Goal: Transaction & Acquisition: Book appointment/travel/reservation

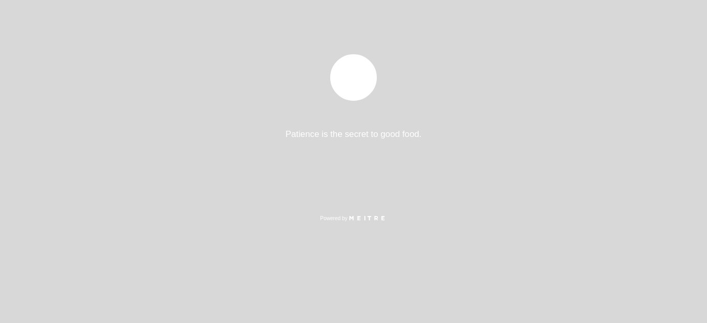
select select "es"
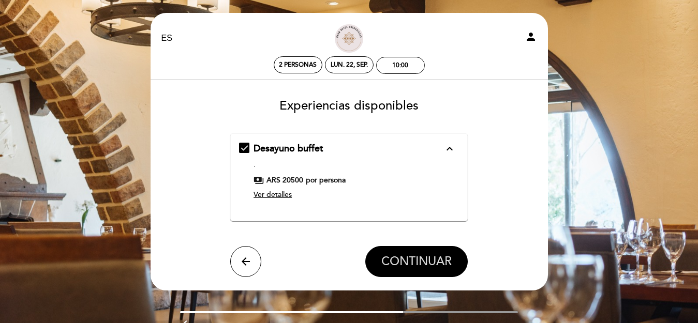
click at [373, 255] on button "CONTINUAR" at bounding box center [416, 261] width 102 height 31
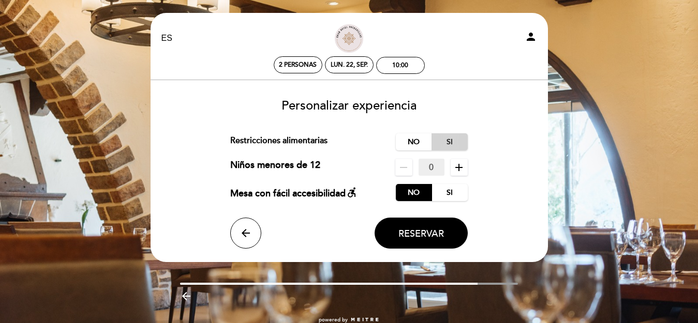
click at [440, 139] on label "Si" at bounding box center [450, 142] width 36 height 17
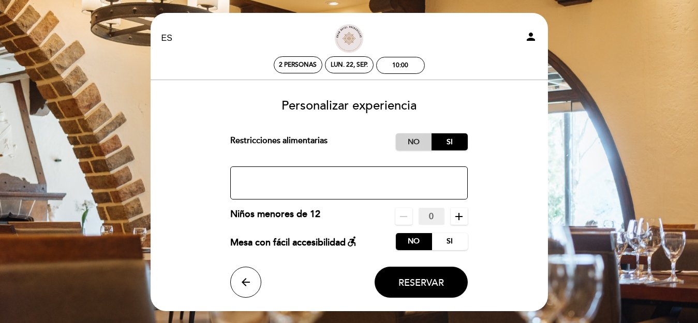
click at [422, 139] on label "No" at bounding box center [414, 142] width 36 height 17
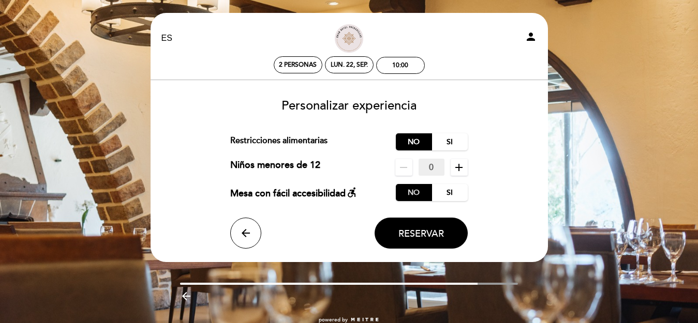
click at [424, 192] on label "No" at bounding box center [414, 192] width 36 height 17
click at [415, 235] on span "Reservar" at bounding box center [422, 233] width 46 height 11
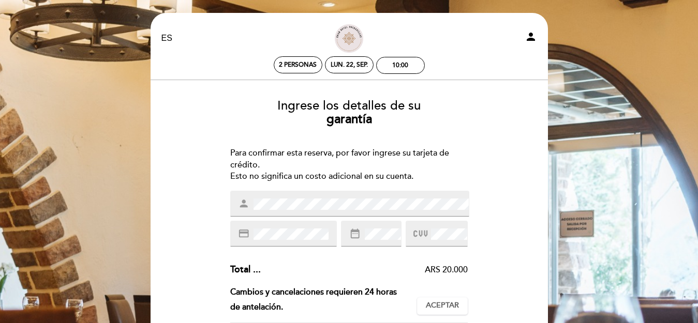
scroll to position [53, 0]
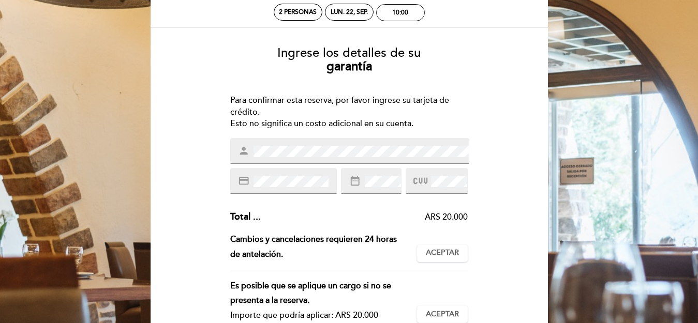
click at [419, 179] on icon at bounding box center [421, 181] width 14 height 17
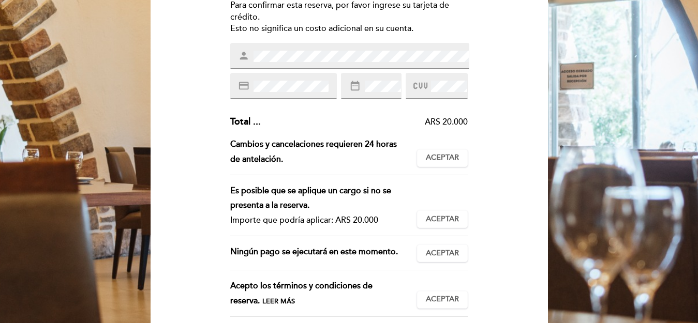
scroll to position [158, 0]
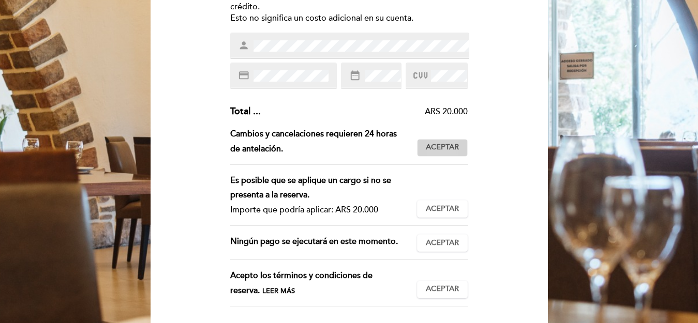
click at [452, 144] on span "Aceptar" at bounding box center [442, 147] width 33 height 11
click at [434, 216] on button "Aceptar Aceptado" at bounding box center [442, 209] width 51 height 18
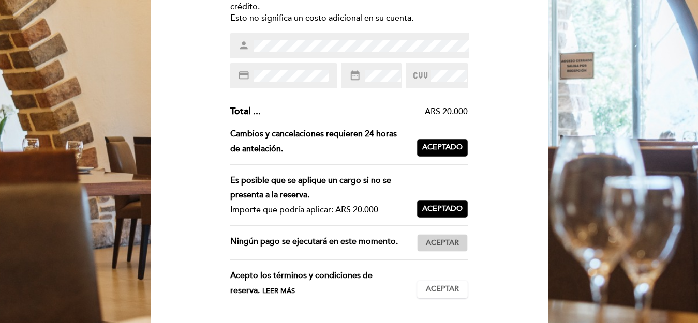
click at [434, 236] on button "Aceptar Aceptado" at bounding box center [442, 243] width 51 height 18
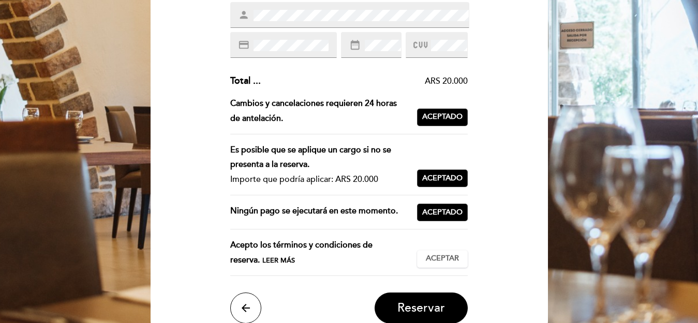
scroll to position [211, 0]
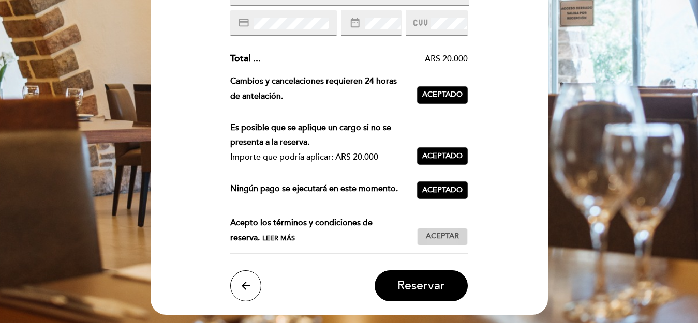
click at [439, 239] on span "Aceptar" at bounding box center [442, 236] width 33 height 11
click at [426, 284] on span "Reservar" at bounding box center [421, 286] width 48 height 14
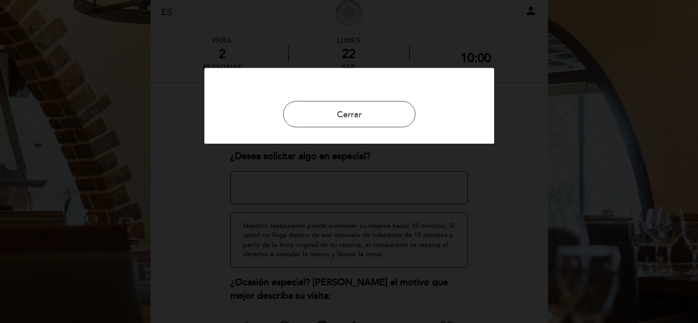
scroll to position [53, 0]
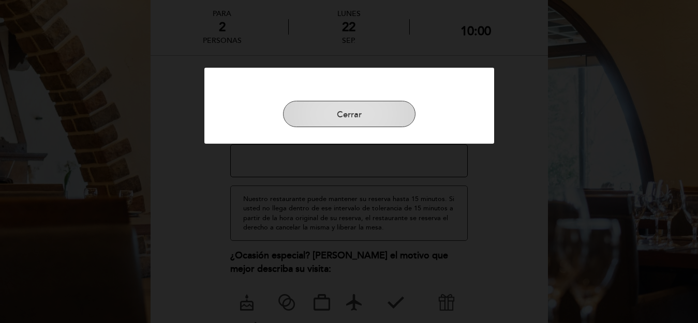
click at [353, 118] on button "Cerrar" at bounding box center [349, 114] width 132 height 27
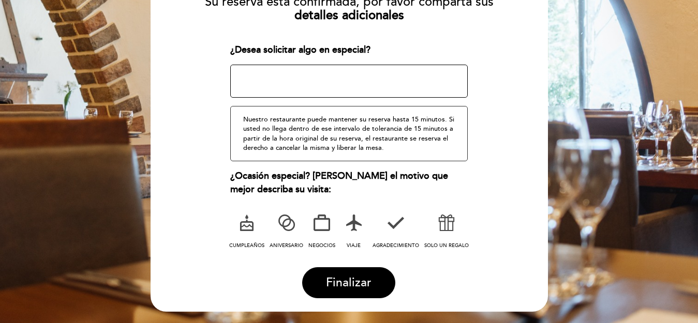
scroll to position [158, 0]
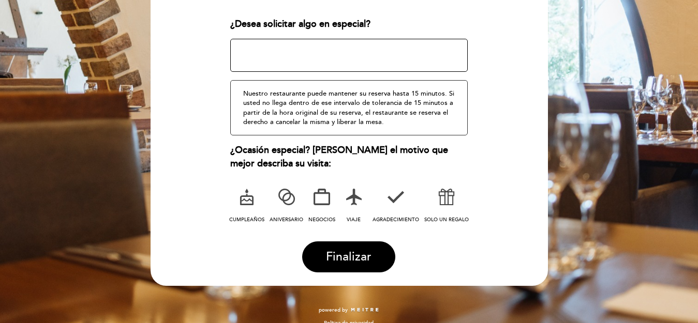
click at [249, 209] on icon at bounding box center [246, 197] width 27 height 27
click at [335, 259] on button "Finalizar" at bounding box center [348, 257] width 93 height 31
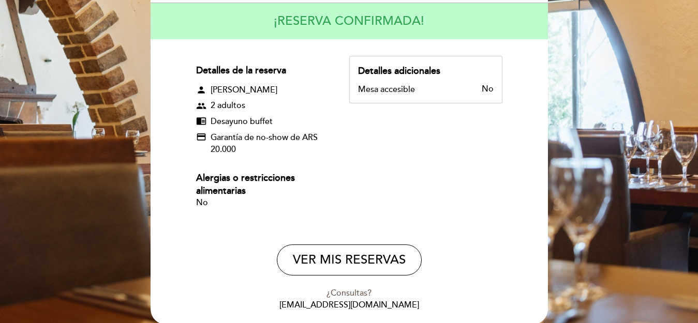
scroll to position [158, 0]
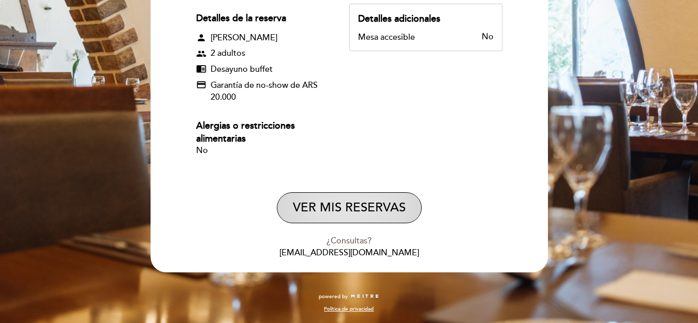
click at [314, 206] on button "VER MIS RESERVAS" at bounding box center [349, 208] width 145 height 31
select select "es"
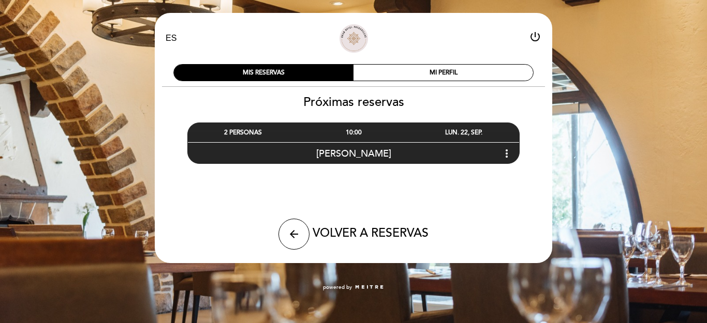
click at [309, 232] on div "arrow_back VOLVER A RESERVAS" at bounding box center [353, 234] width 247 height 31
click at [298, 231] on icon "arrow_back" at bounding box center [294, 234] width 12 height 12
select select "es"
